Goal: Find specific page/section

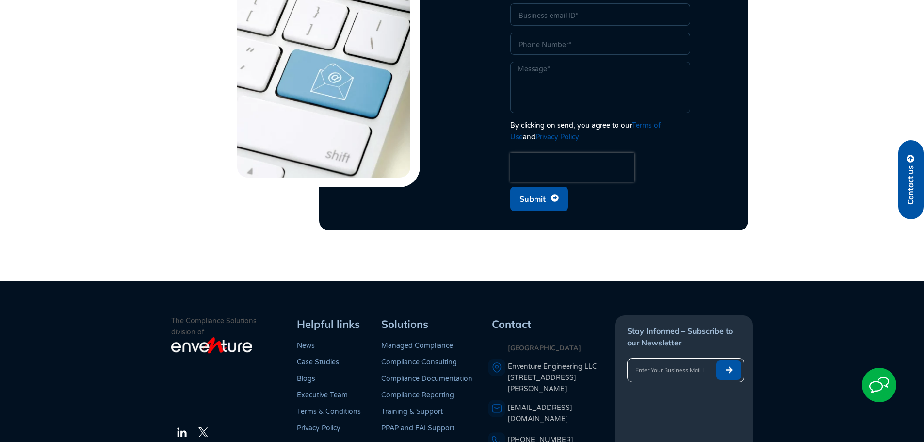
scroll to position [2754, 0]
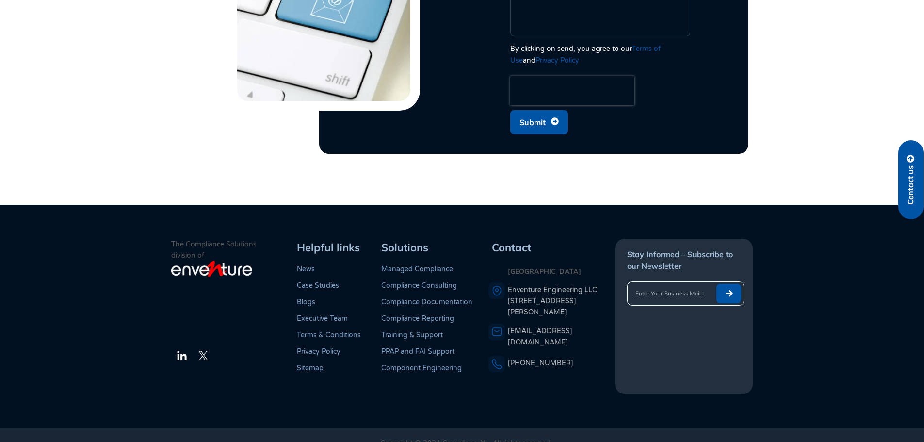
click at [333, 314] on link "Executive Team" at bounding box center [322, 318] width 51 height 8
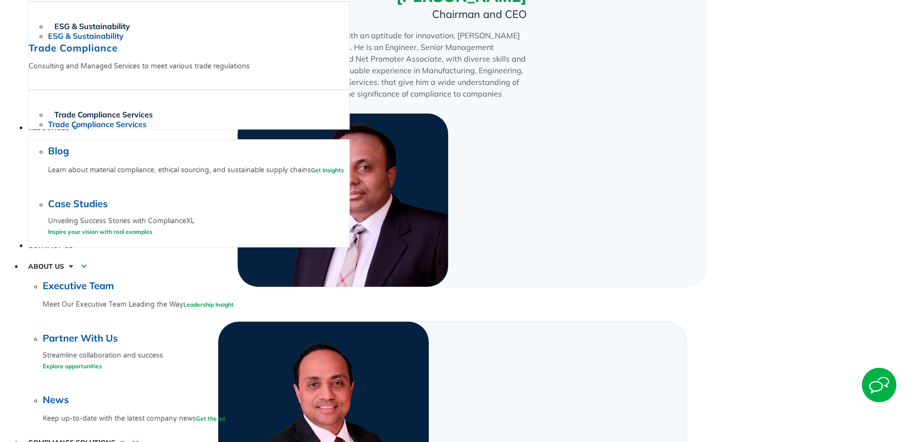
scroll to position [1225, 0]
